Goal: Find specific page/section: Locate a particular part of the current website

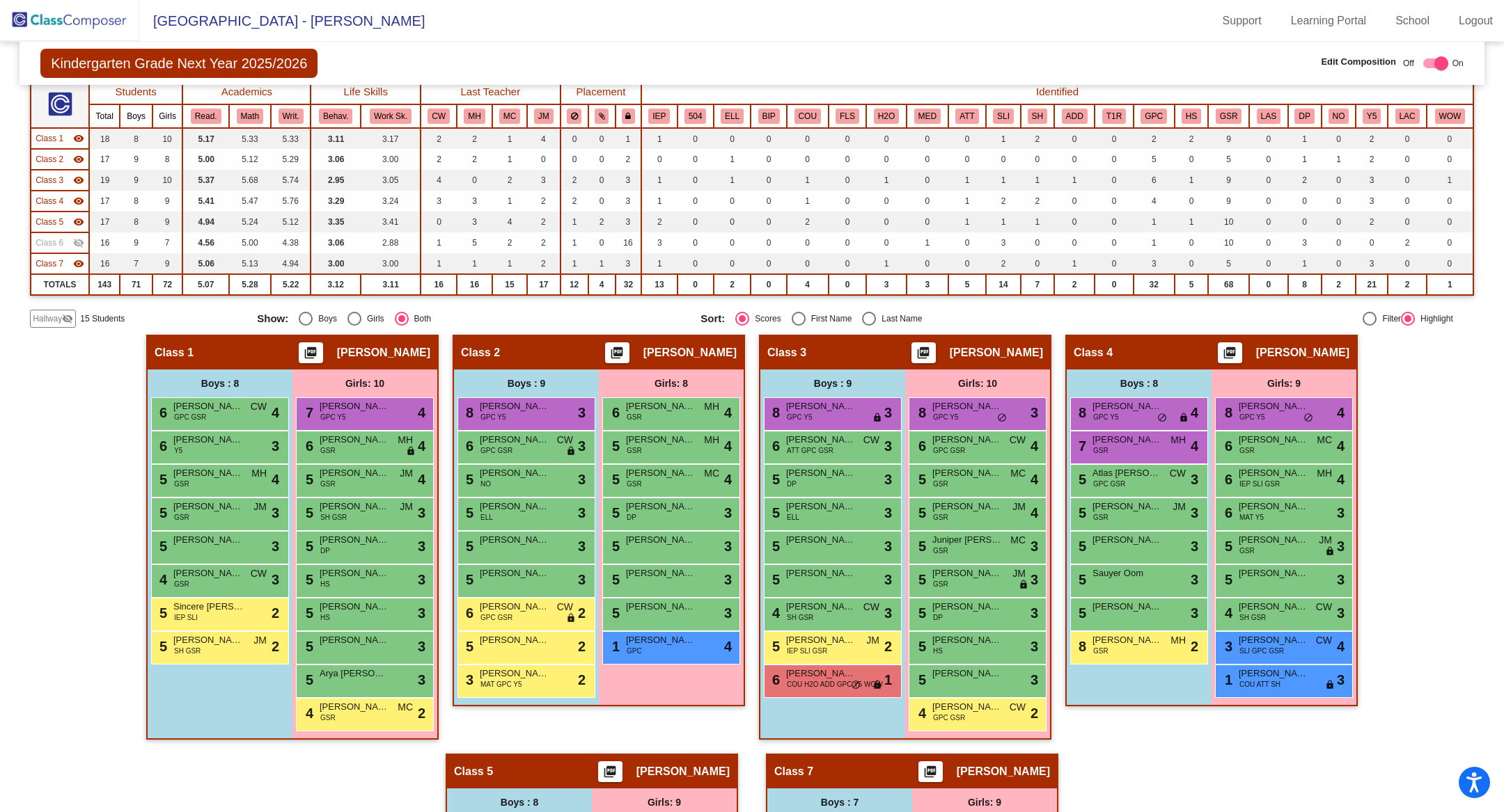
scroll to position [147, 0]
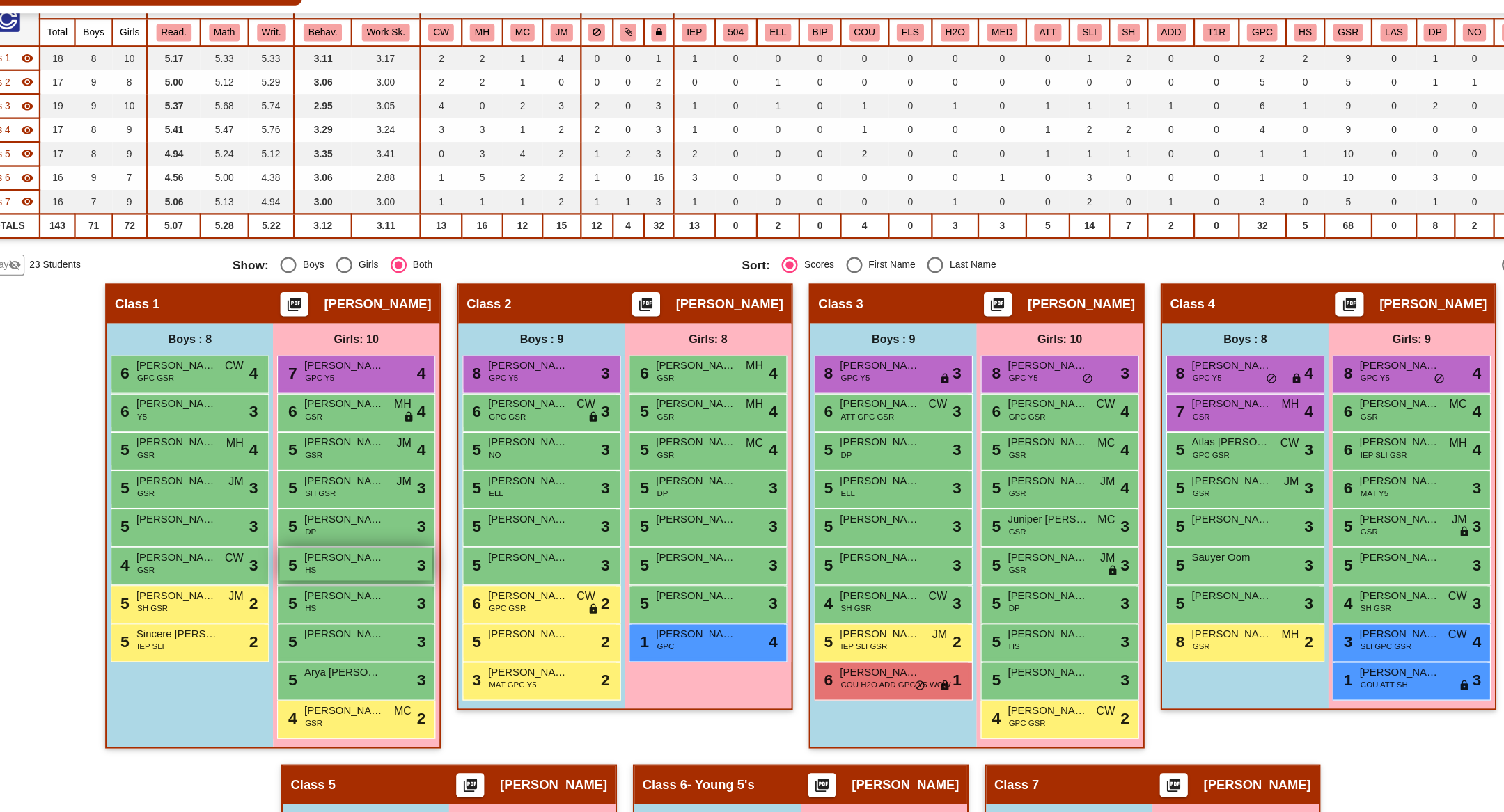
scroll to position [139, 0]
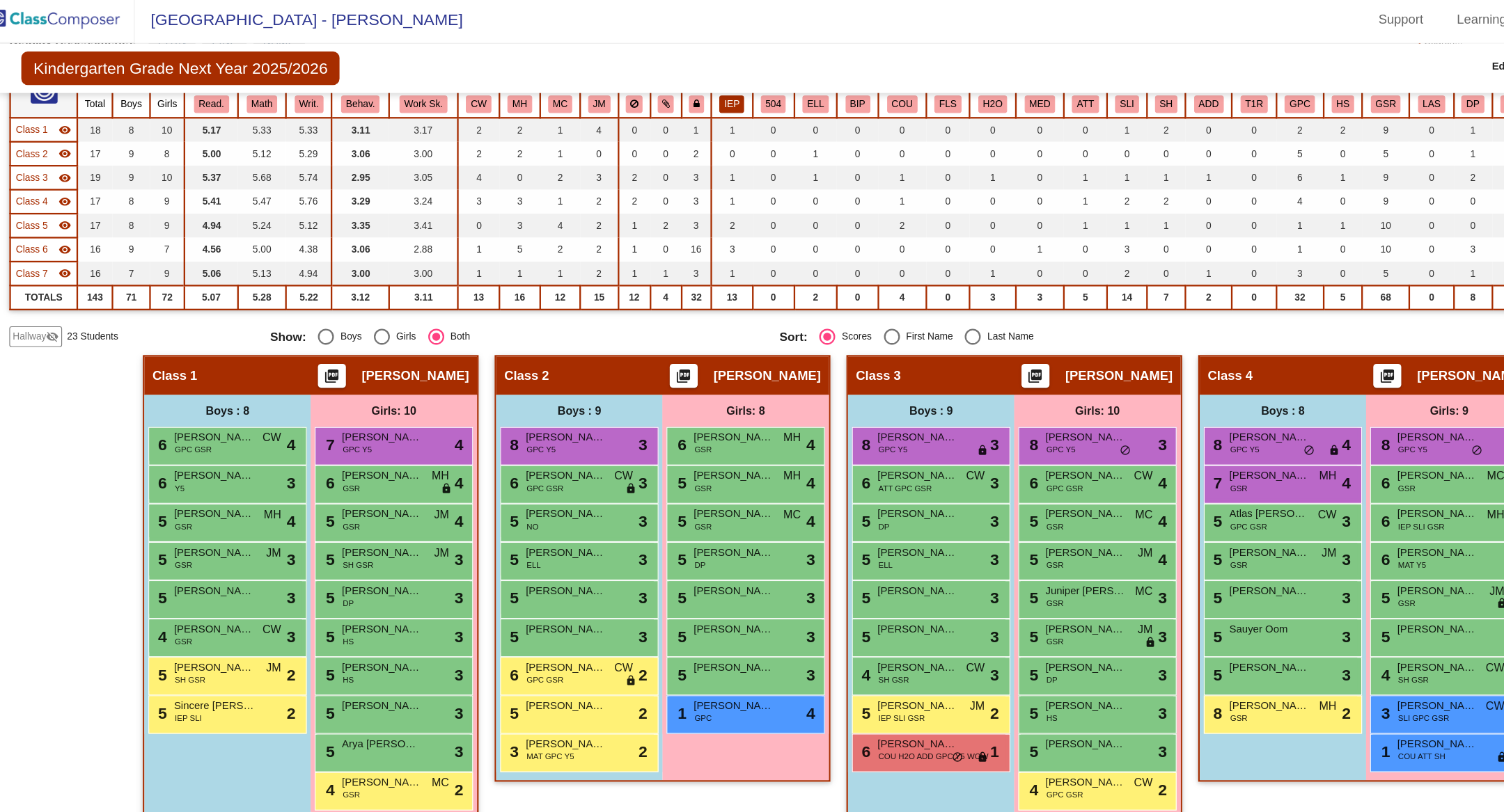
click at [651, 100] on button "IEP" at bounding box center [658, 94] width 22 height 15
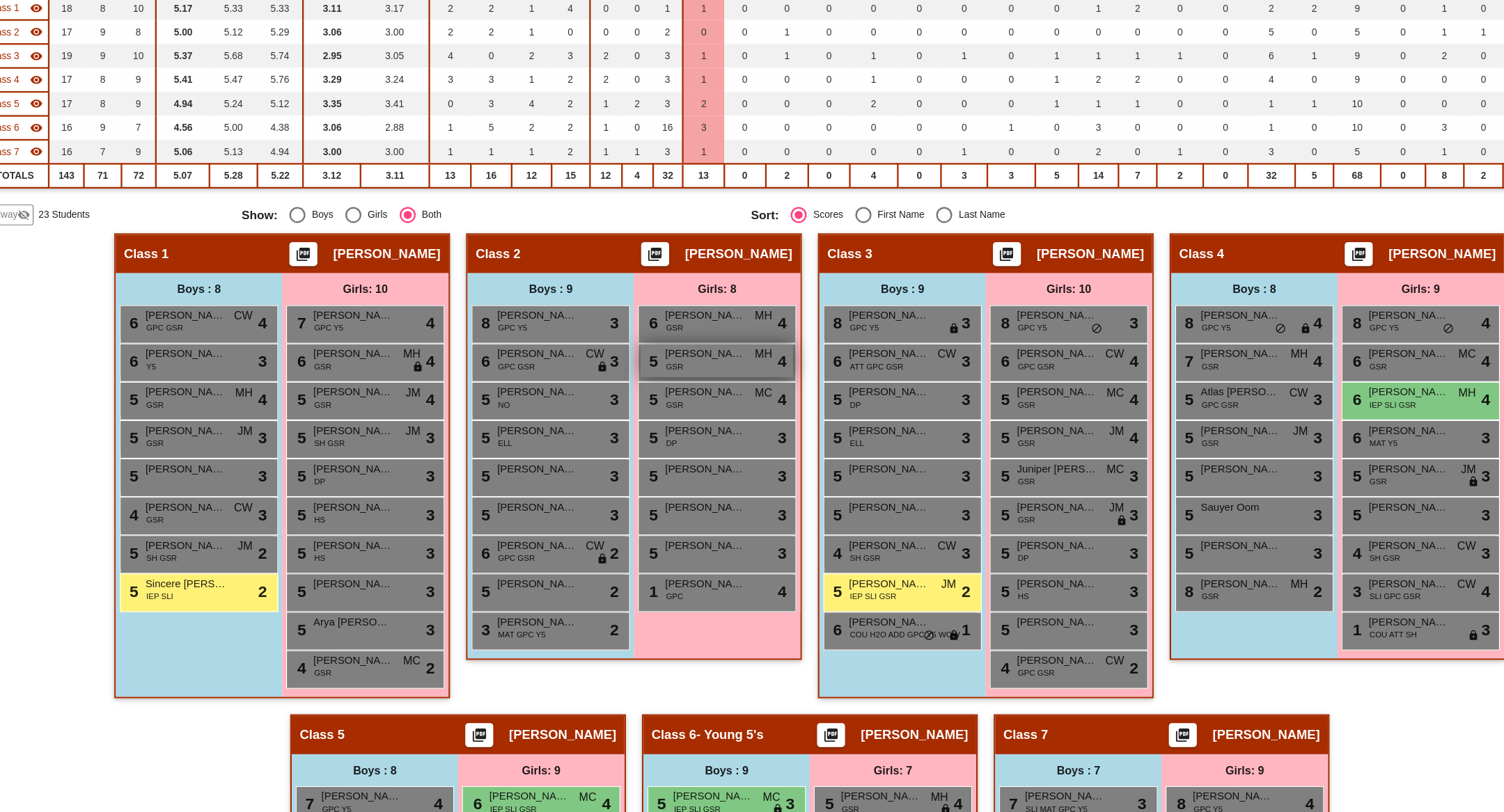
scroll to position [0, 0]
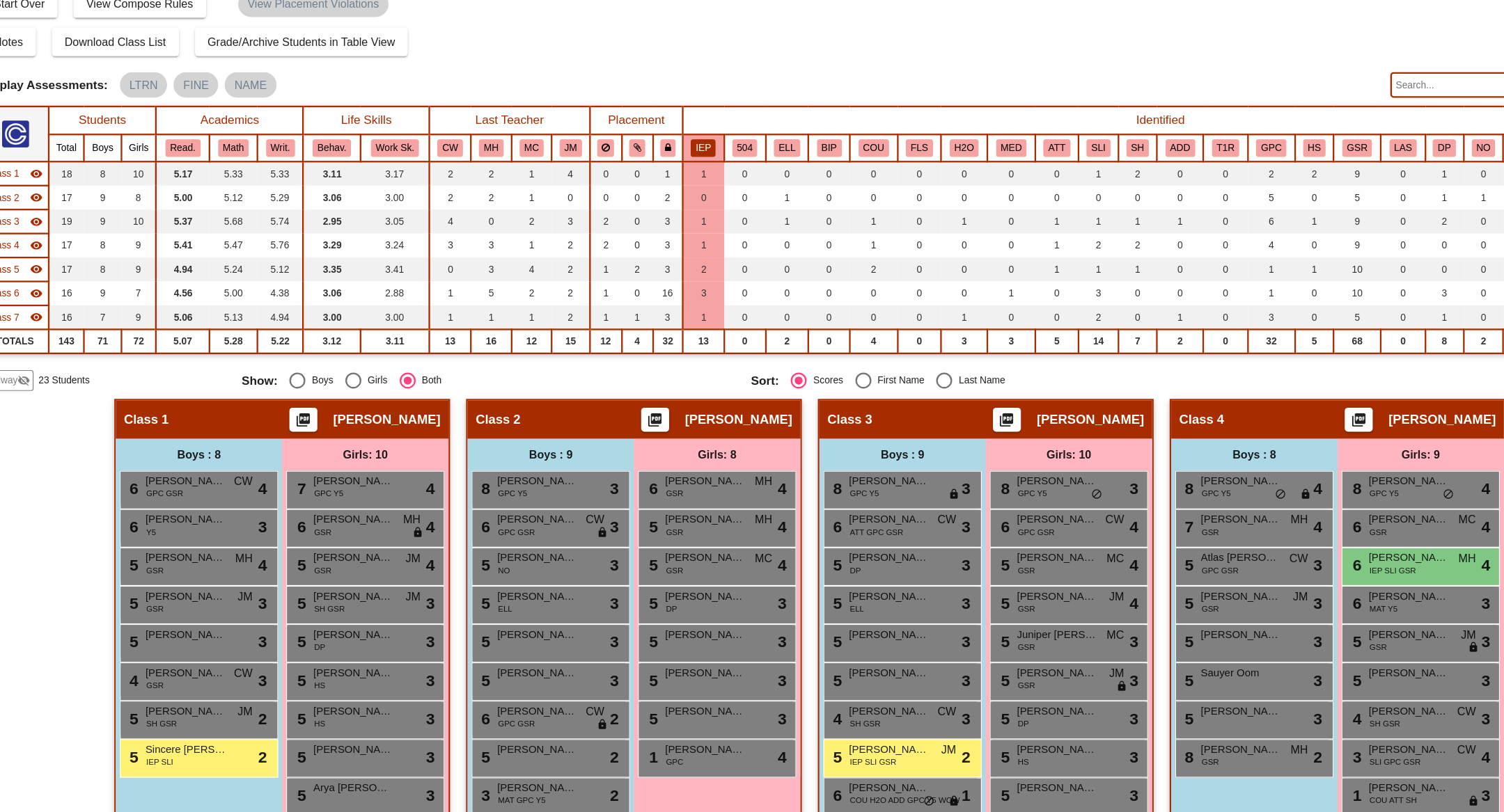
click at [1272, 182] on input "text" at bounding box center [1365, 179] width 216 height 23
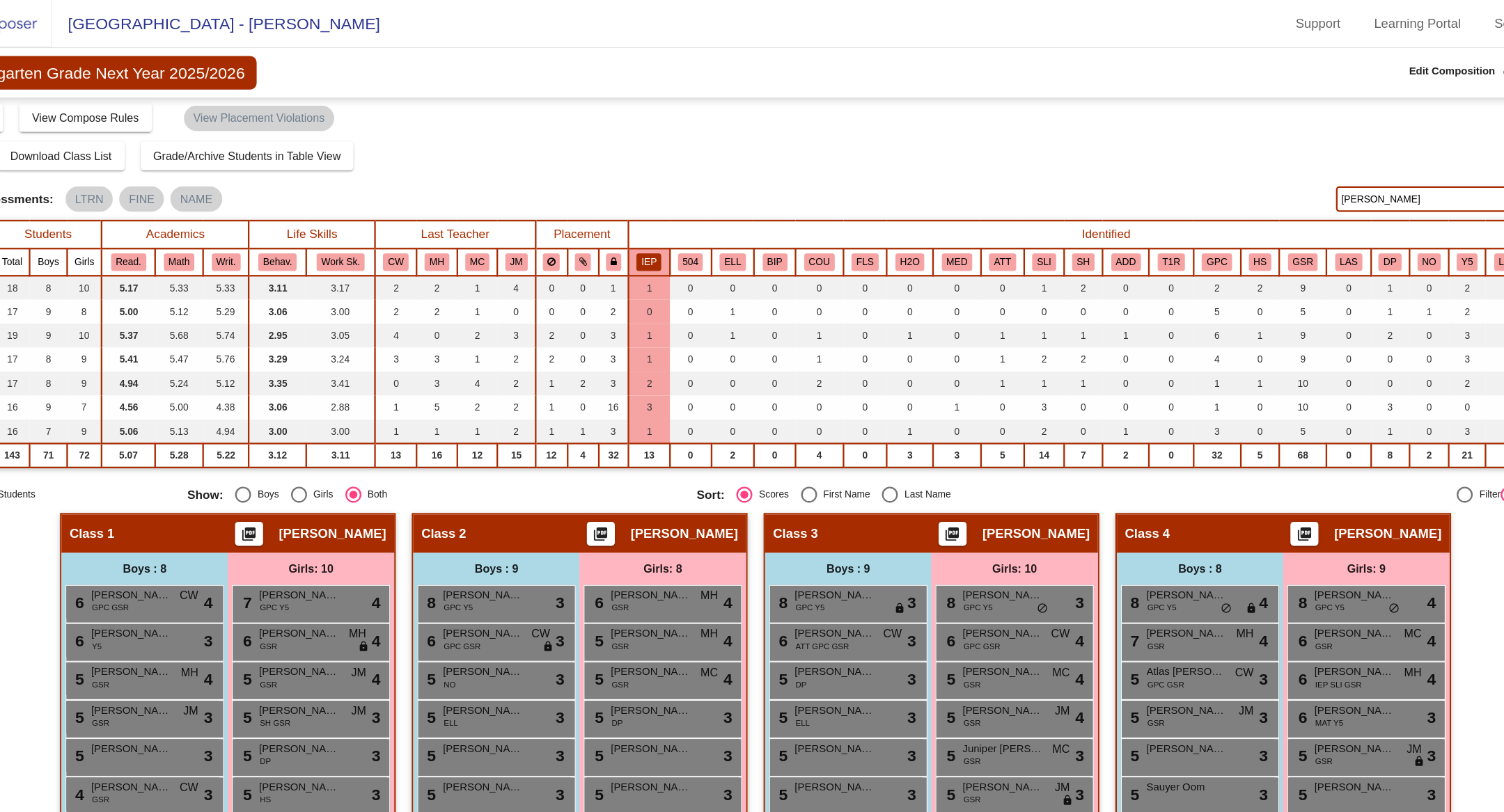
scroll to position [5, 0]
type input "hurd"
click at [658, 230] on button "IEP" at bounding box center [658, 228] width 22 height 15
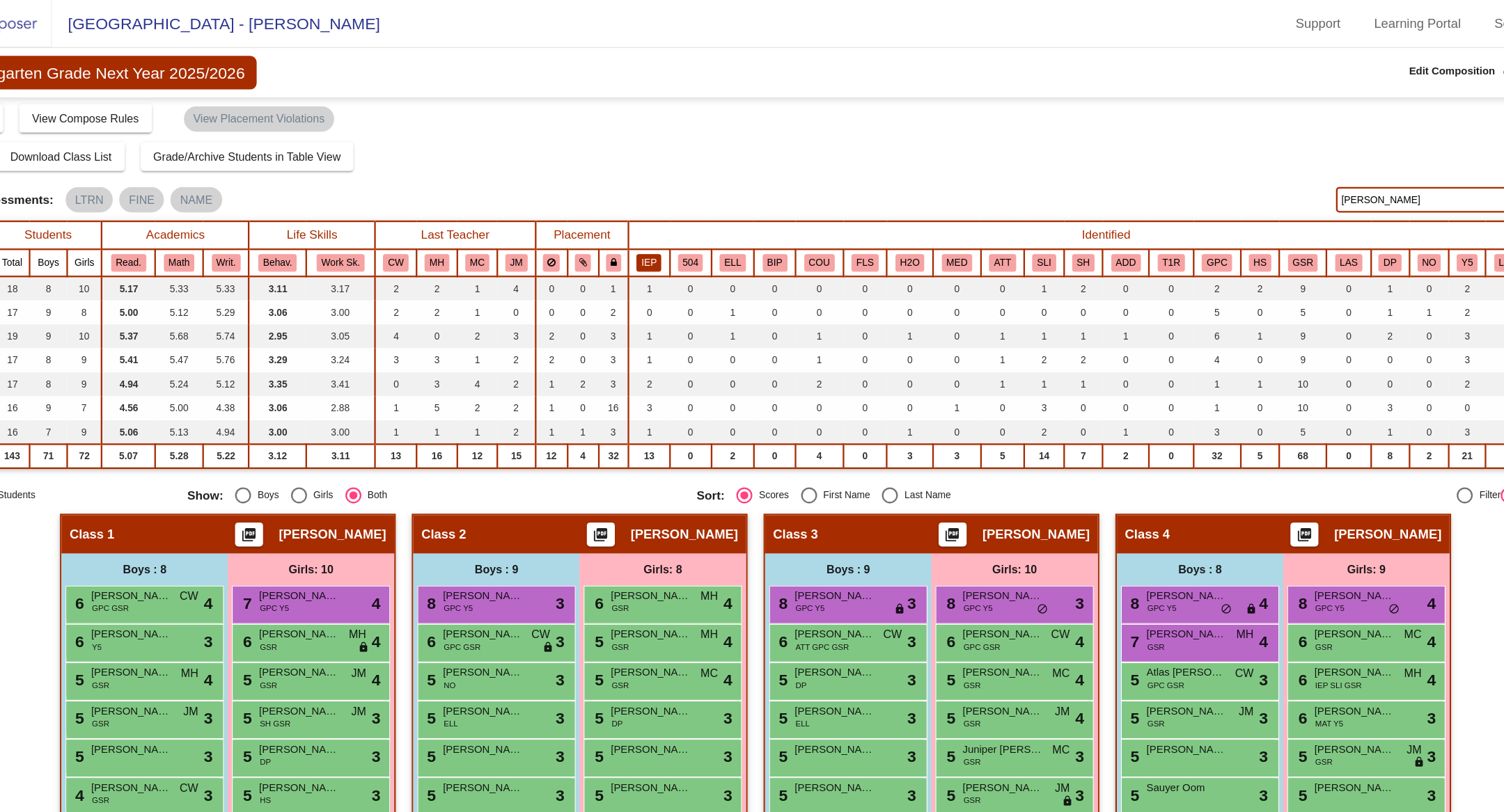
click at [658, 230] on button "IEP" at bounding box center [658, 228] width 22 height 15
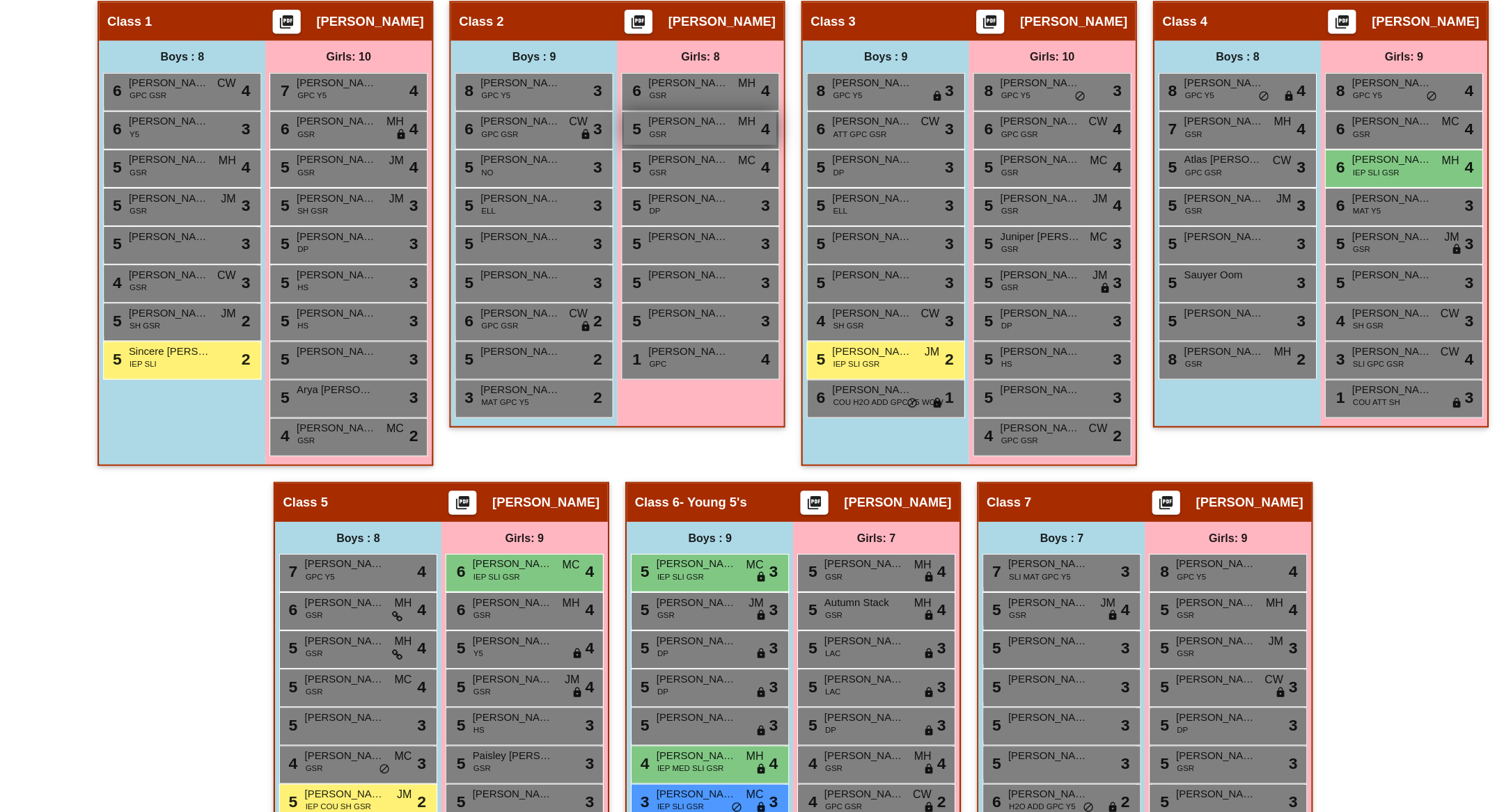
scroll to position [336, 0]
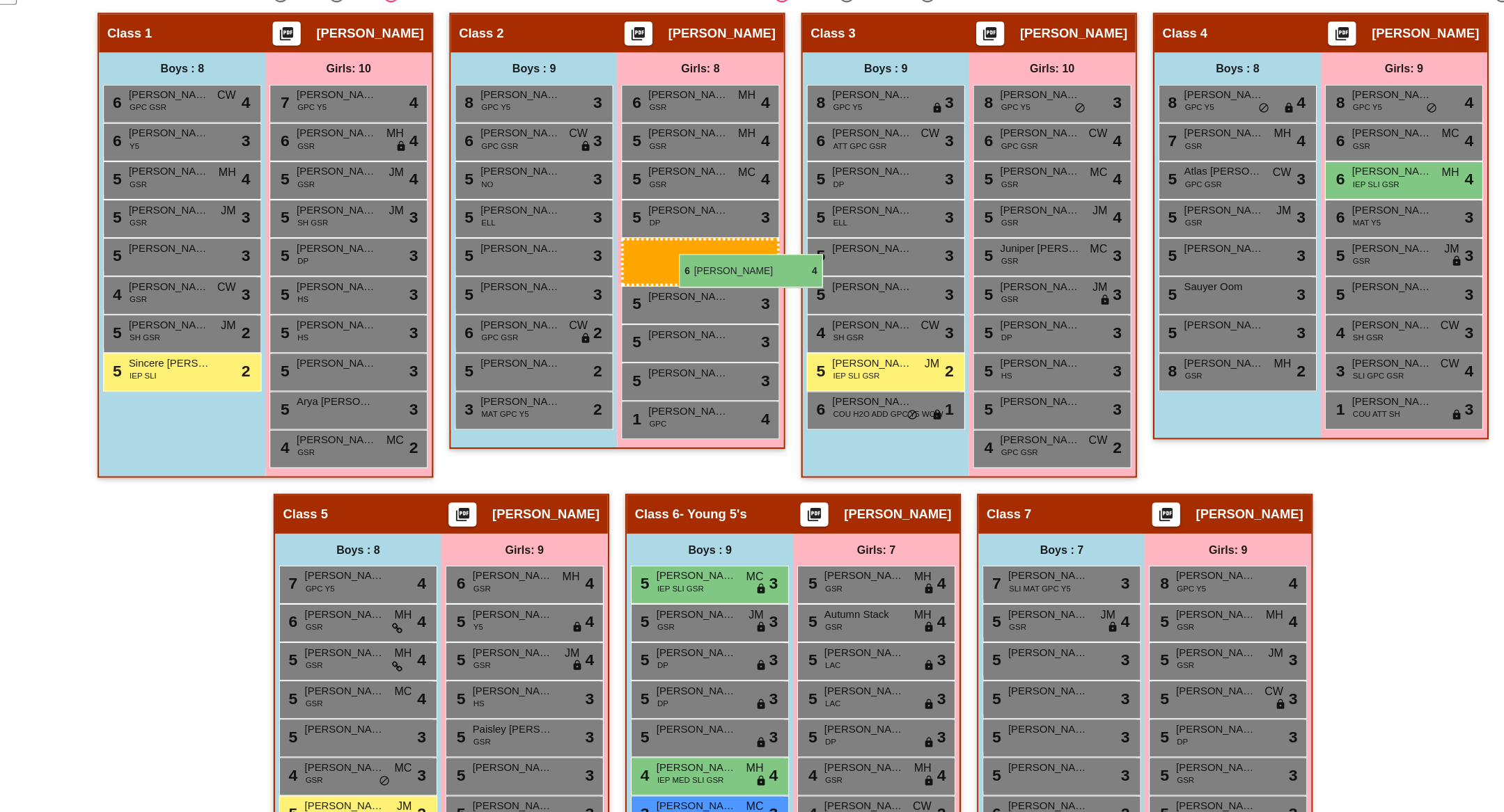
drag, startPoint x: 519, startPoint y: 612, endPoint x: 647, endPoint y: 320, distance: 318.8
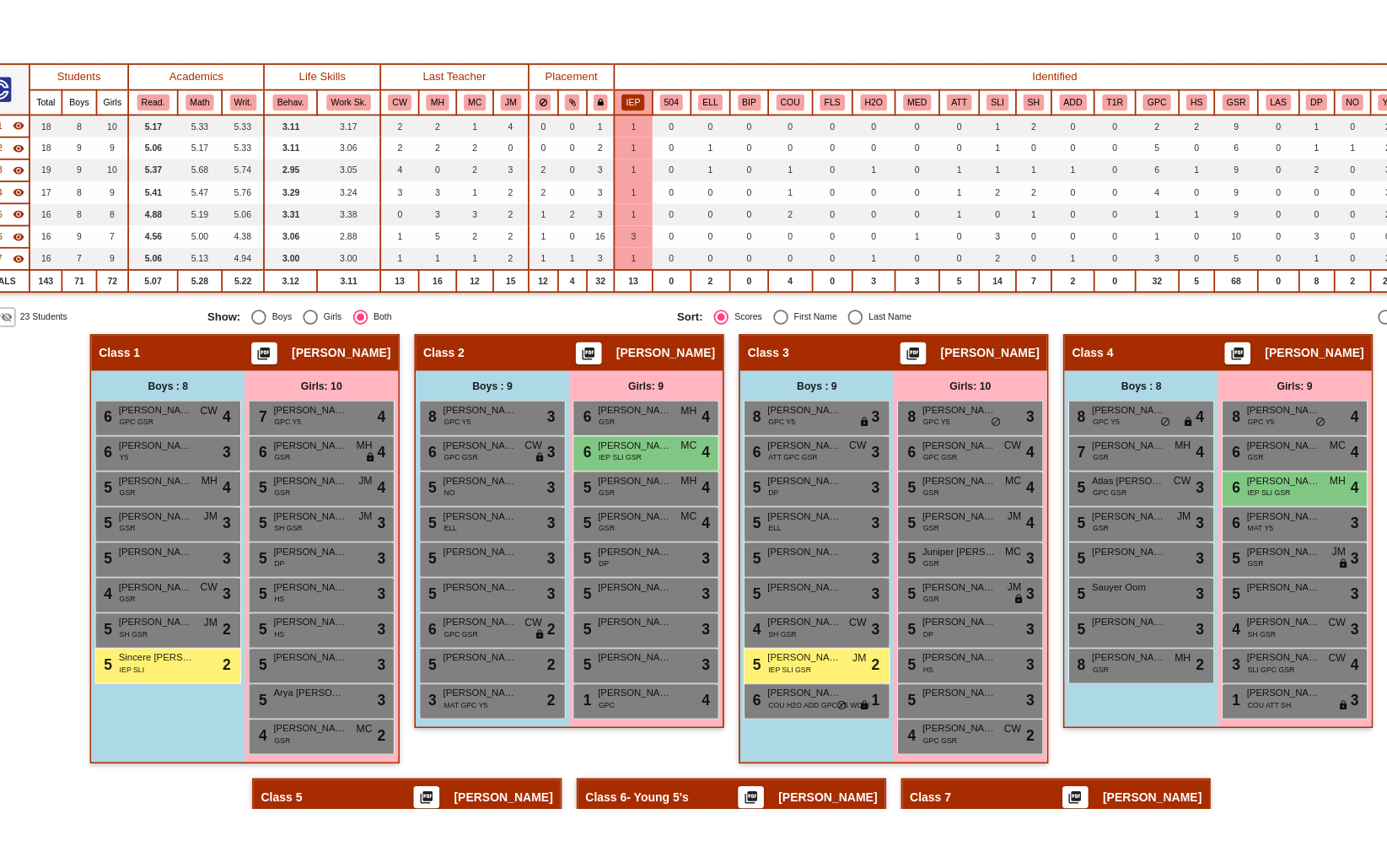
scroll to position [107, 0]
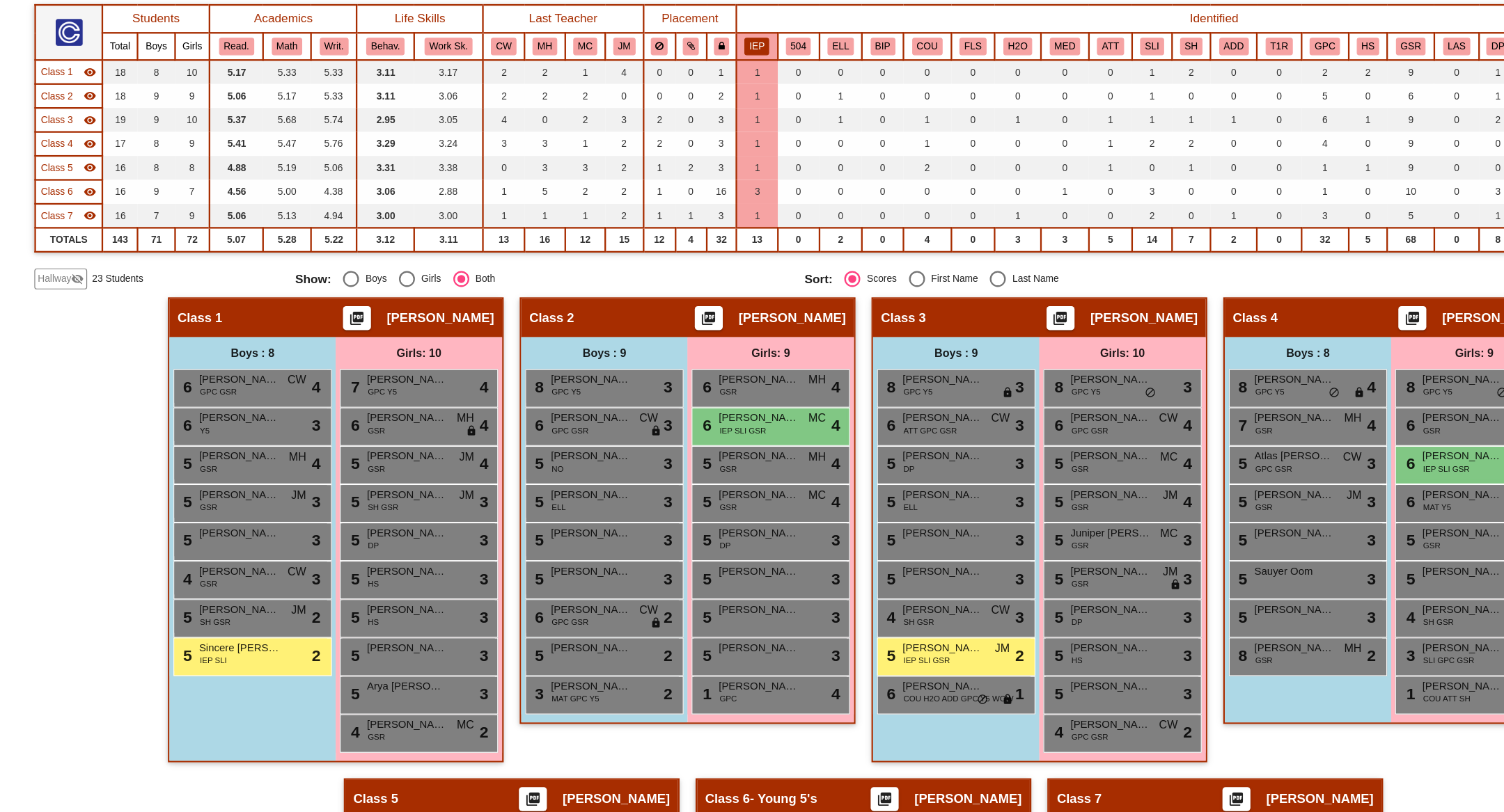
click at [79, 269] on mat-icon "visibility" at bounding box center [78, 271] width 11 height 11
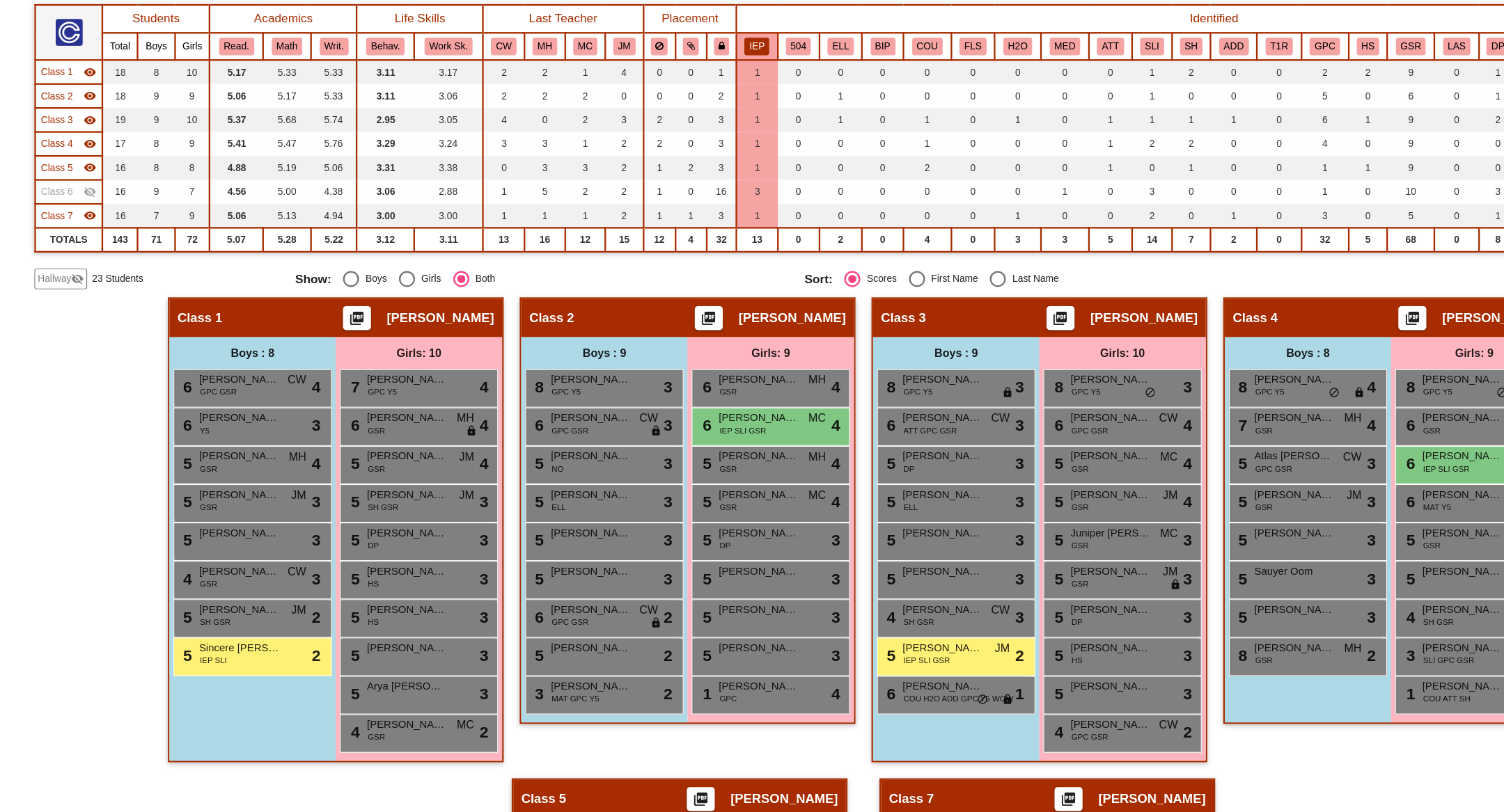
click at [118, 496] on div "Hallway - Hallway Class picture_as_pdf Add Student First Name Last Name Student…" at bounding box center [752, 765] width 1444 height 804
